Goal: Check status: Check status

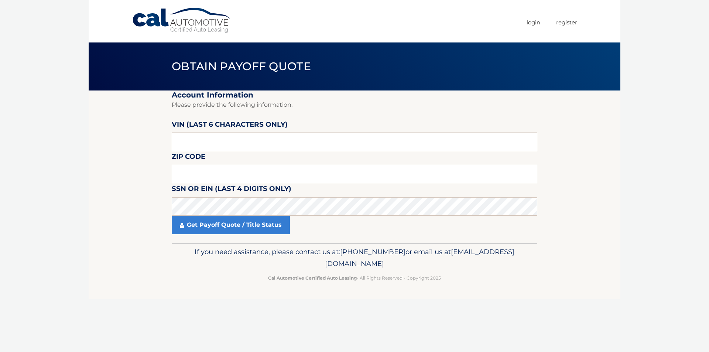
click at [218, 146] on input "text" at bounding box center [355, 142] width 366 height 18
click at [202, 144] on input "text" at bounding box center [355, 142] width 366 height 18
type input "028524"
click at [202, 166] on input "text" at bounding box center [355, 174] width 366 height 18
click at [187, 171] on input "text" at bounding box center [355, 174] width 366 height 18
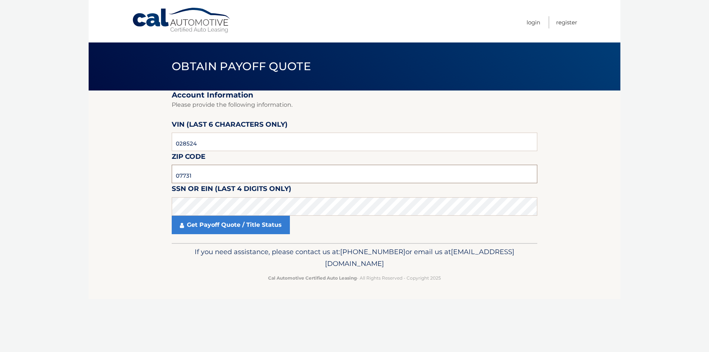
type input "07731"
click at [143, 270] on footer "If you need assistance, please contact us at: [PHONE_NUMBER] or email us at [EM…" at bounding box center [355, 271] width 532 height 56
click at [209, 226] on link "Get Payoff Quote / Title Status" at bounding box center [231, 225] width 118 height 18
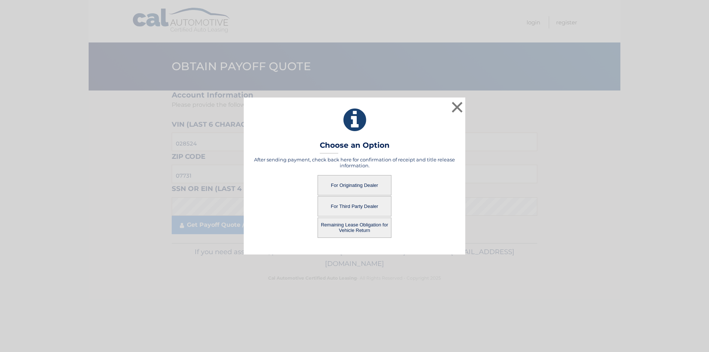
click at [347, 184] on button "For Originating Dealer" at bounding box center [355, 185] width 74 height 20
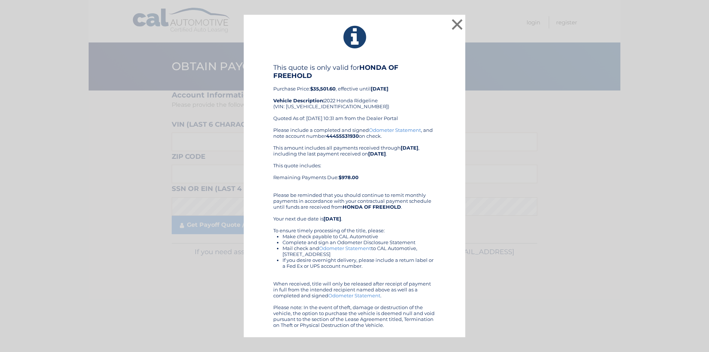
click at [378, 175] on div "This quote includes: Remaining Payments Due: $978.00" at bounding box center [354, 175] width 163 height 24
click at [458, 28] on button "×" at bounding box center [457, 24] width 15 height 15
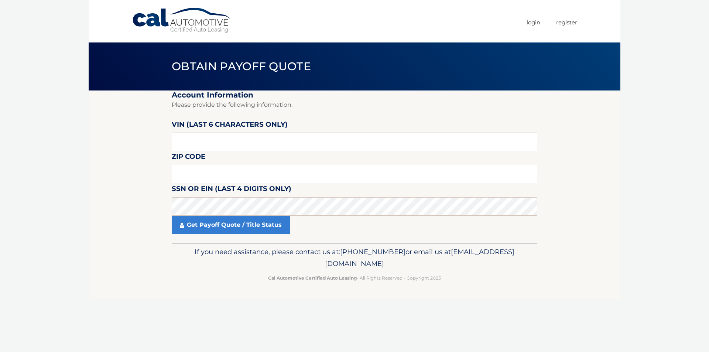
click at [171, 27] on link "Cal Automotive" at bounding box center [182, 20] width 100 height 26
